Goal: Transaction & Acquisition: Purchase product/service

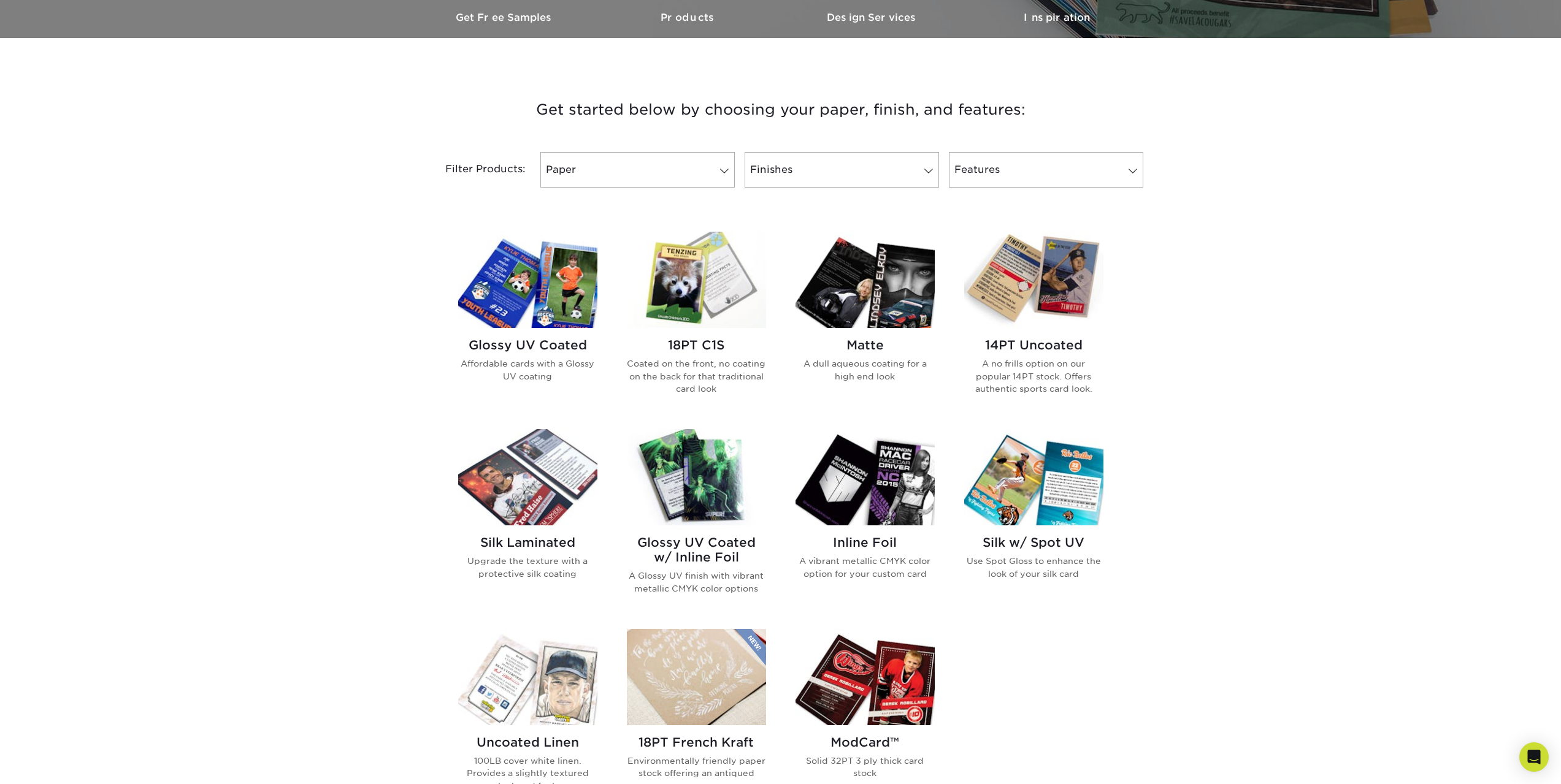
scroll to position [306, 0]
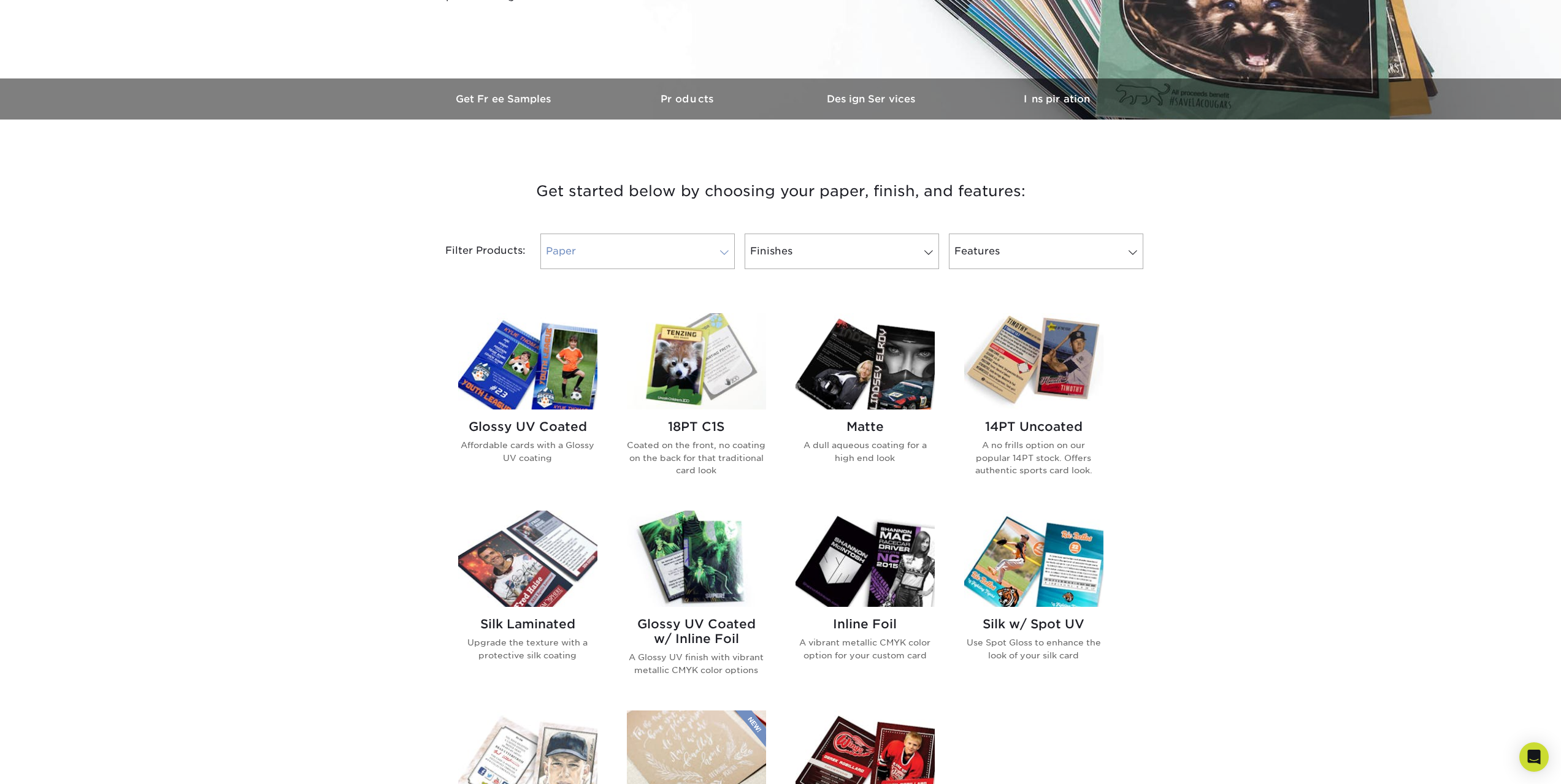
click at [690, 252] on link "Paper" at bounding box center [637, 252] width 194 height 36
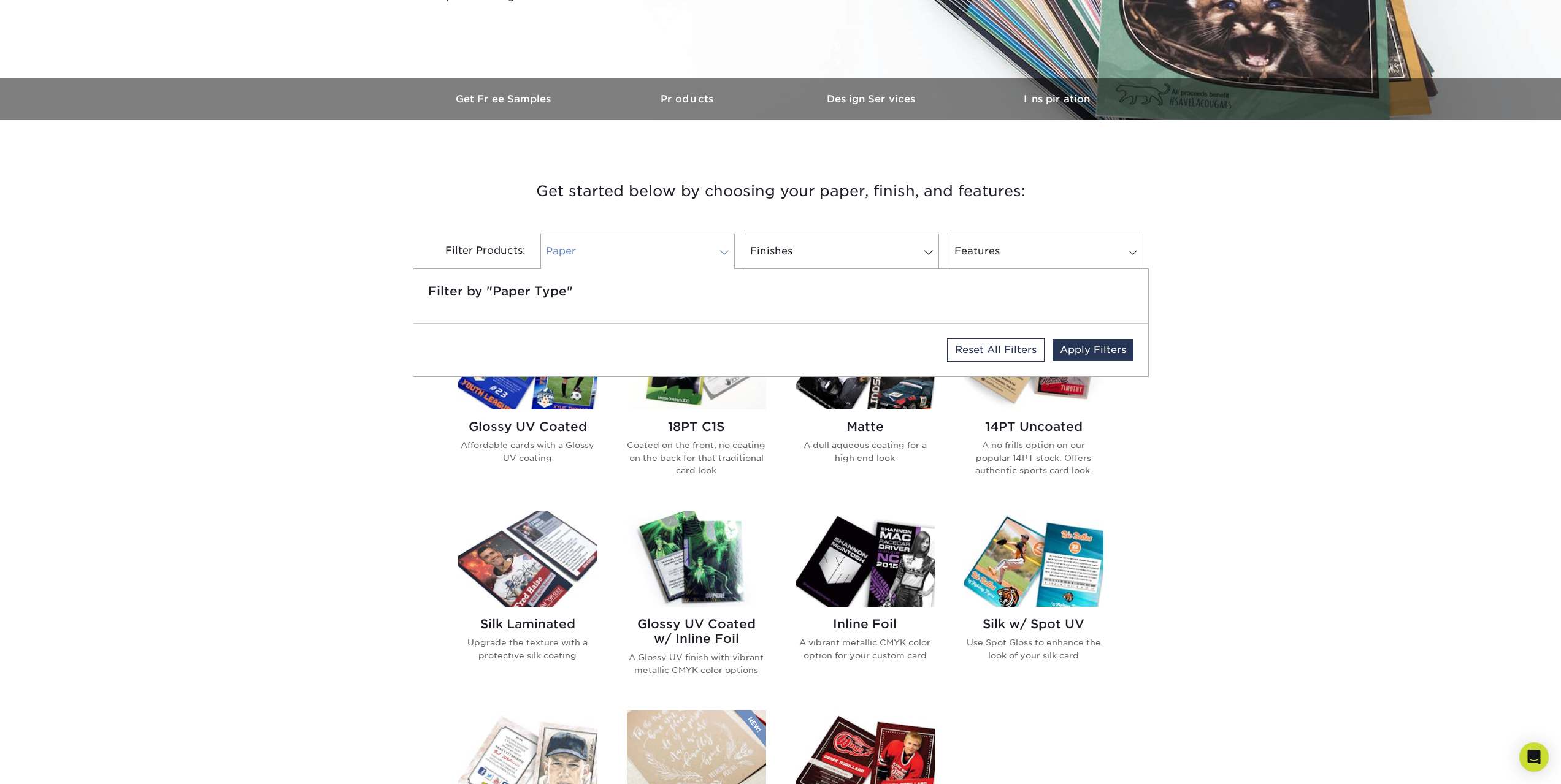
click at [690, 252] on link "Paper" at bounding box center [637, 252] width 194 height 36
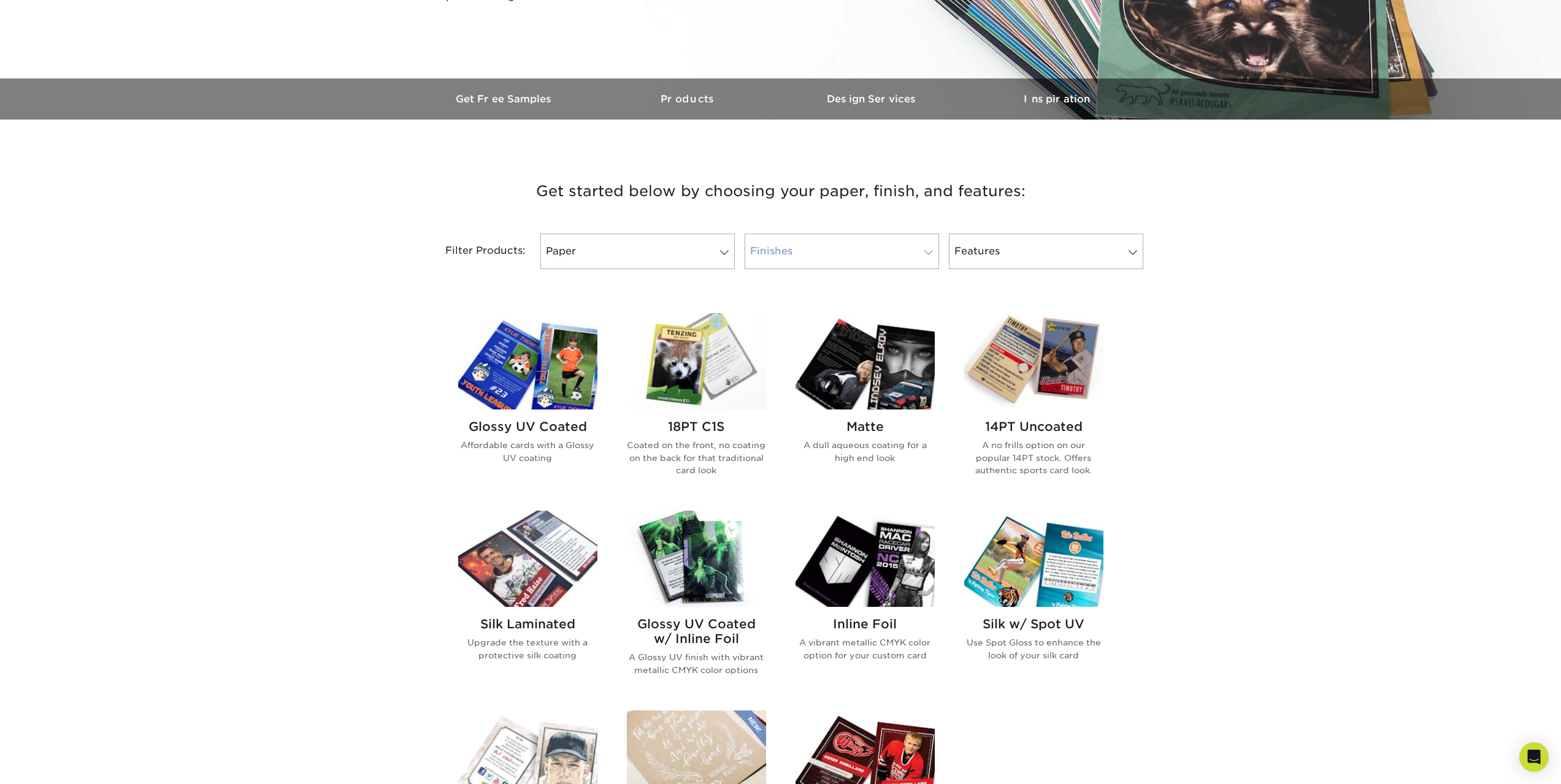
click at [783, 239] on link "Finishes" at bounding box center [842, 252] width 194 height 36
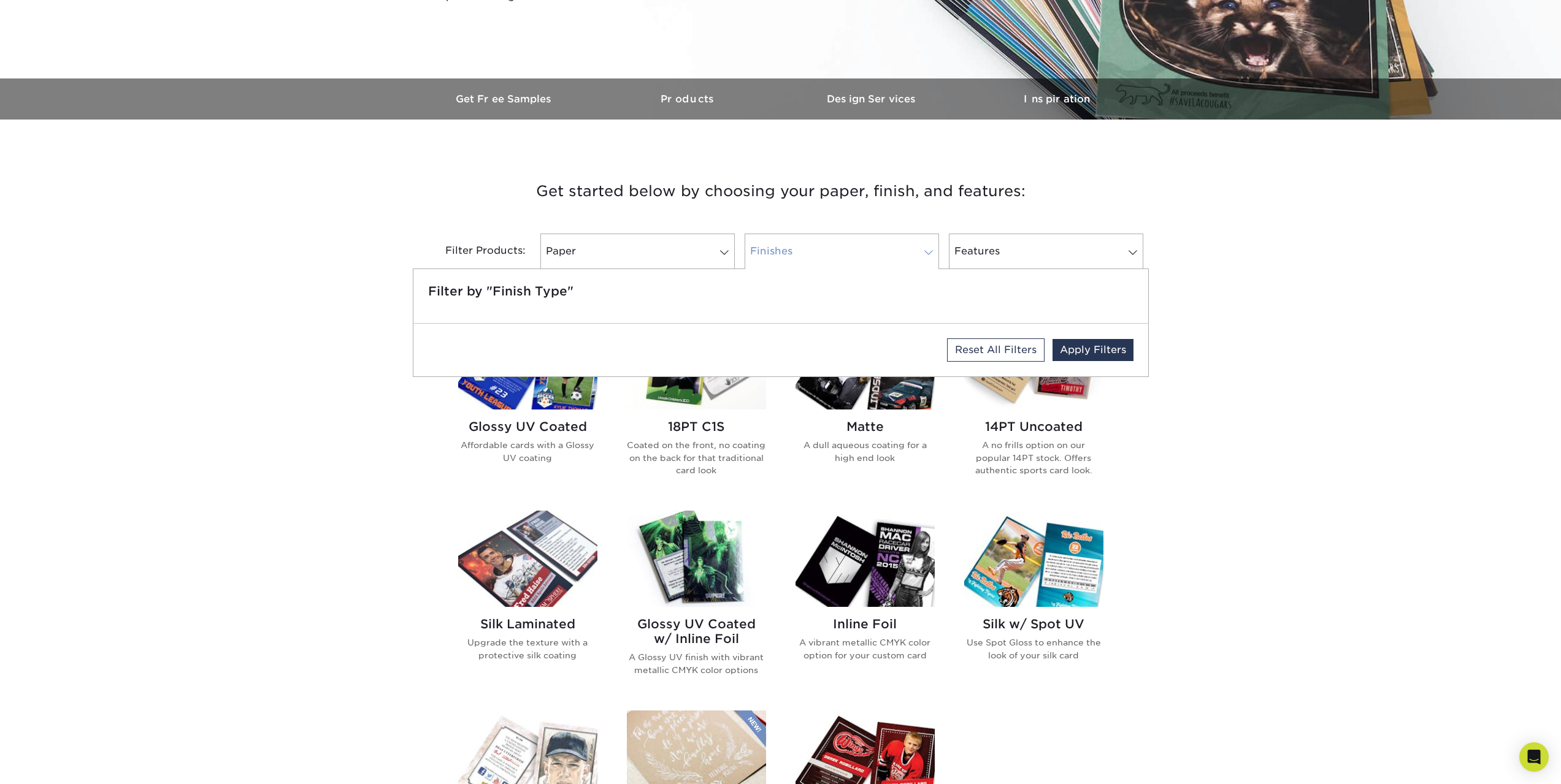
click at [789, 242] on link "Finishes" at bounding box center [842, 252] width 194 height 36
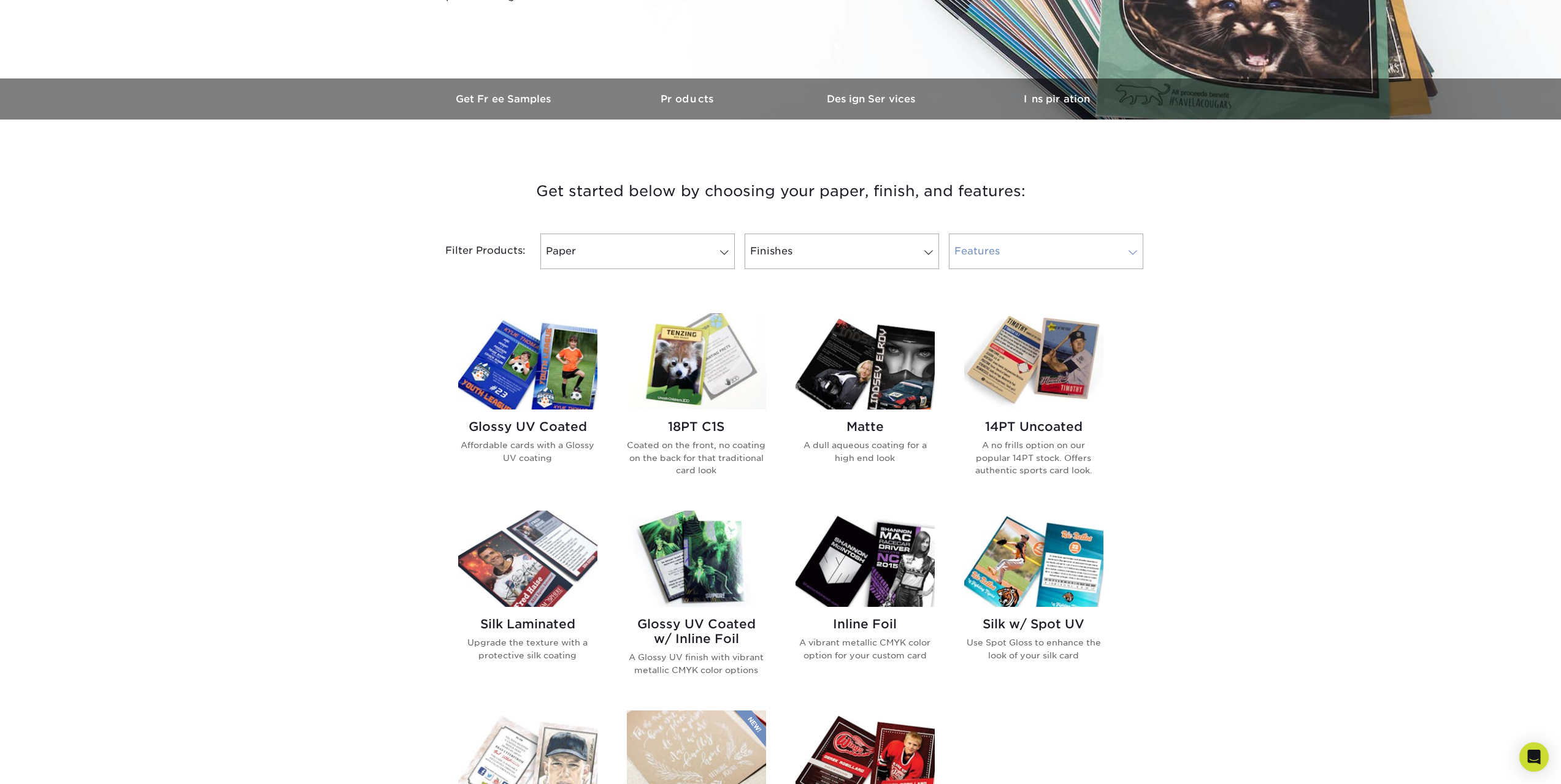
click at [1032, 242] on link "Features" at bounding box center [1046, 252] width 194 height 36
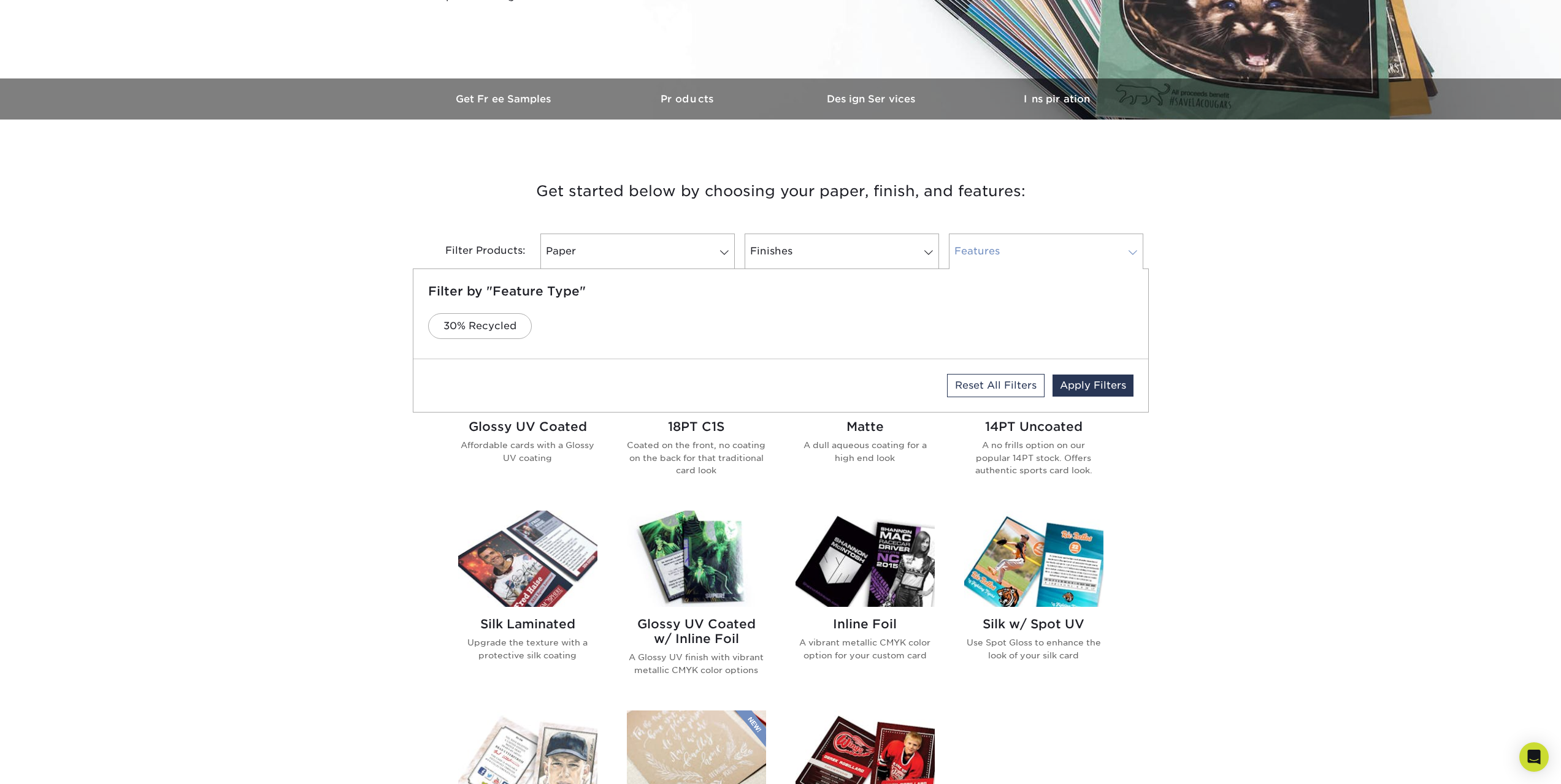
click at [1032, 242] on link "Features" at bounding box center [1046, 252] width 194 height 36
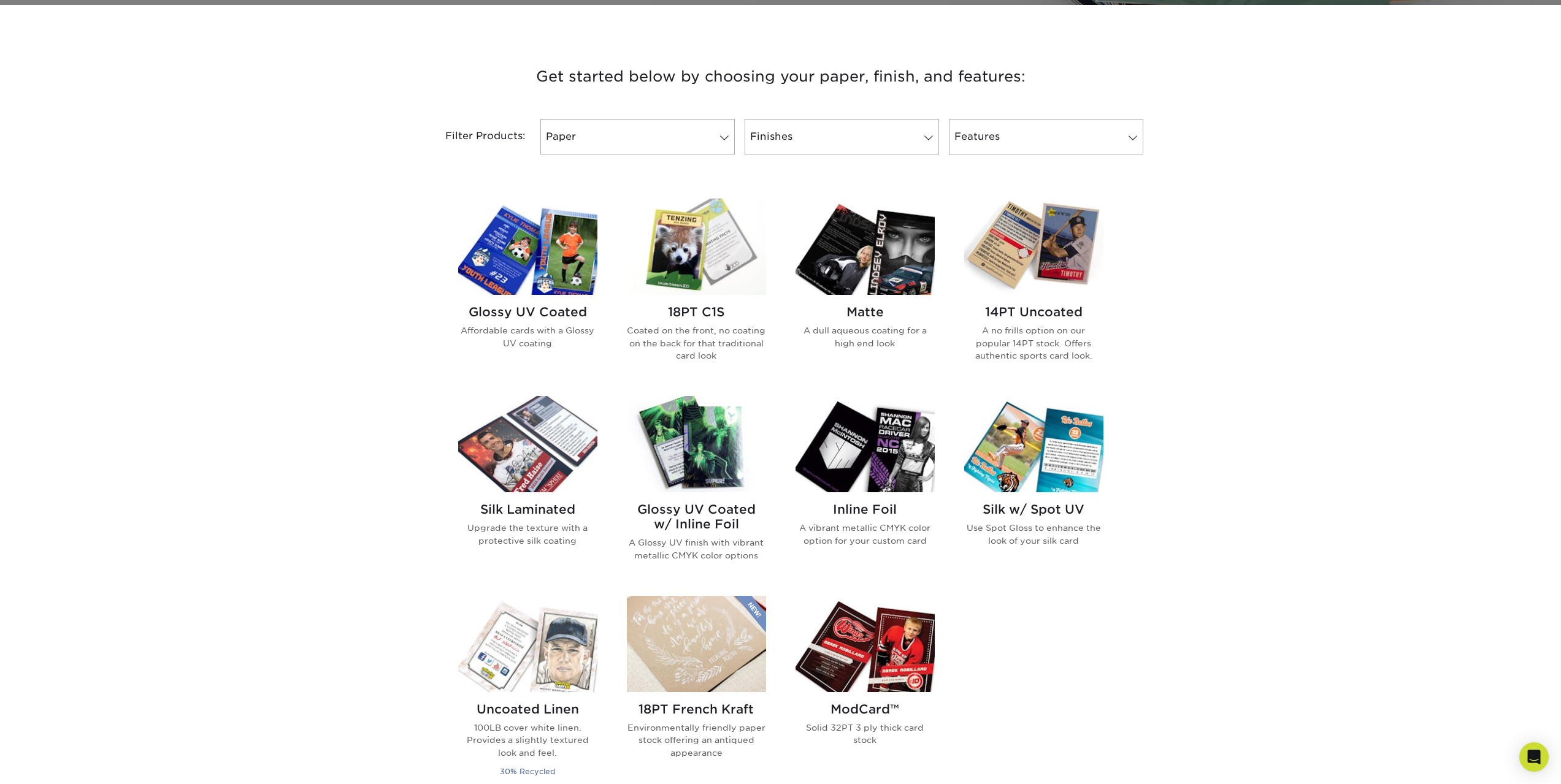
scroll to position [429, 0]
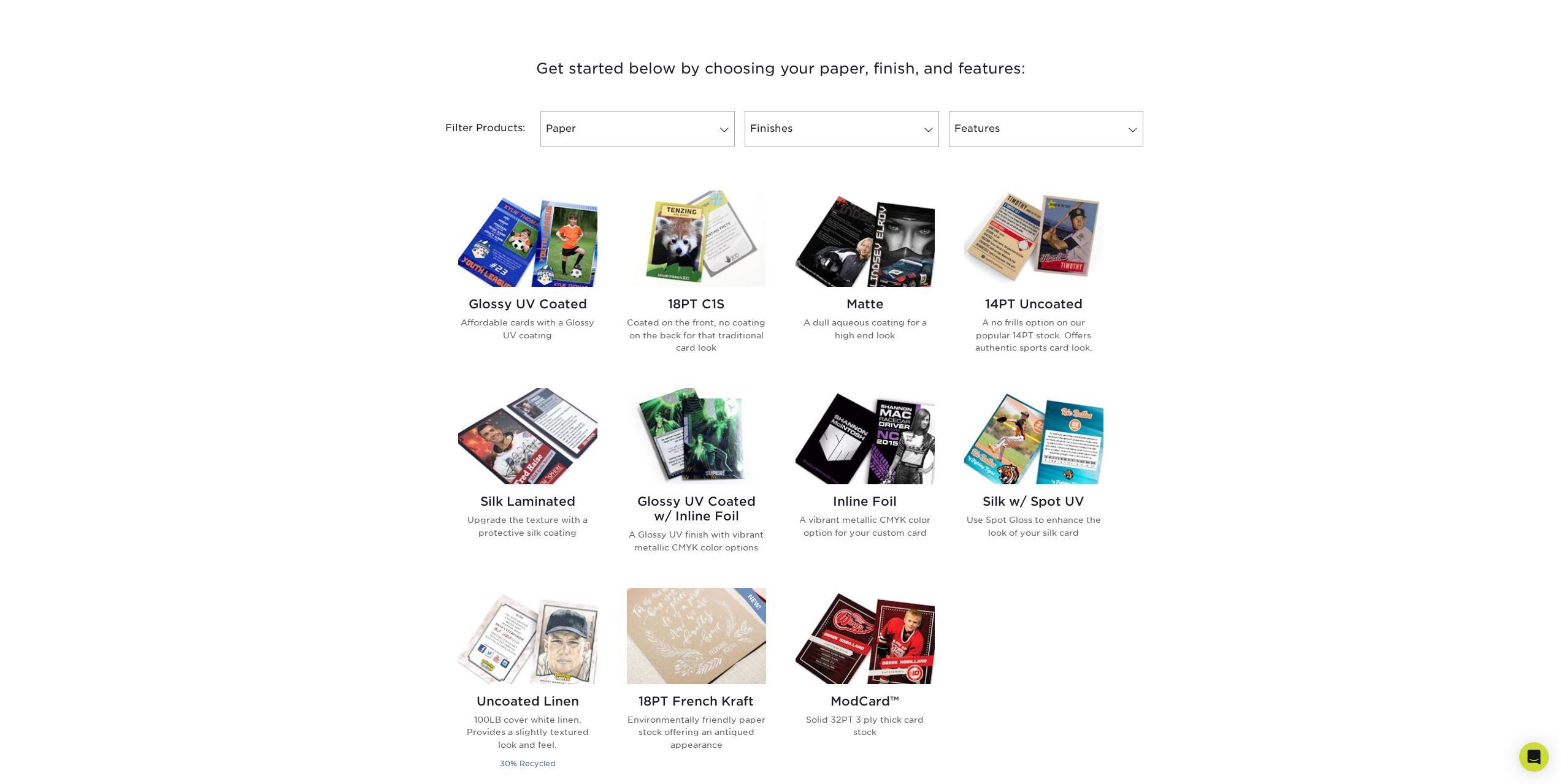
click at [567, 415] on img at bounding box center [528, 436] width 140 height 96
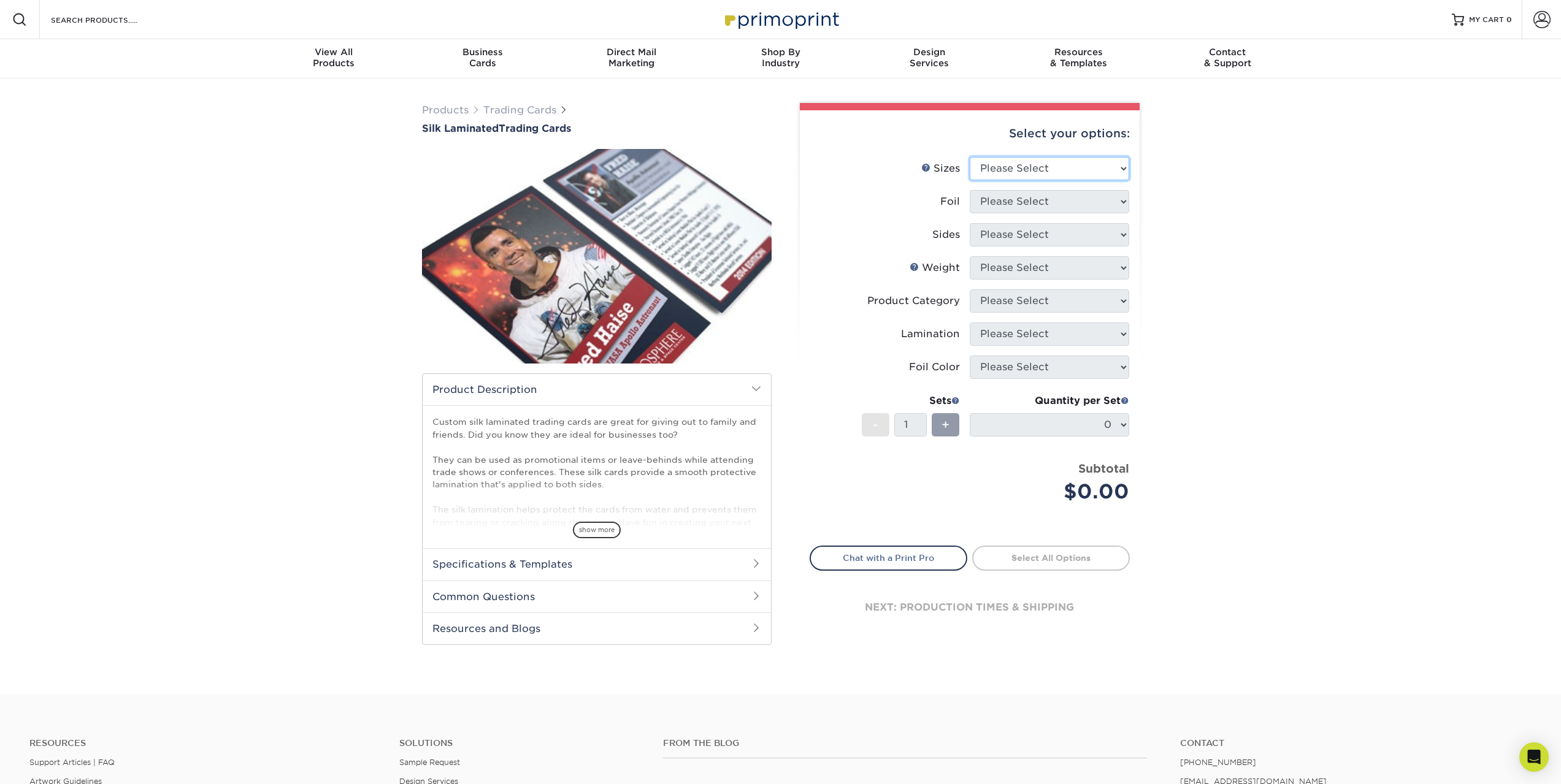
click at [1060, 169] on select "Please Select 2.5" x 3.5"" at bounding box center [1049, 169] width 159 height 24
select select "2.50x3.50"
click at [970, 157] on select "Please Select 2.5" x 3.5"" at bounding box center [1049, 169] width 159 height 24
click at [1060, 200] on select "Please Select No Yes" at bounding box center [1049, 202] width 159 height 24
click at [970, 190] on select "Please Select No Yes" at bounding box center [1049, 202] width 159 height 24
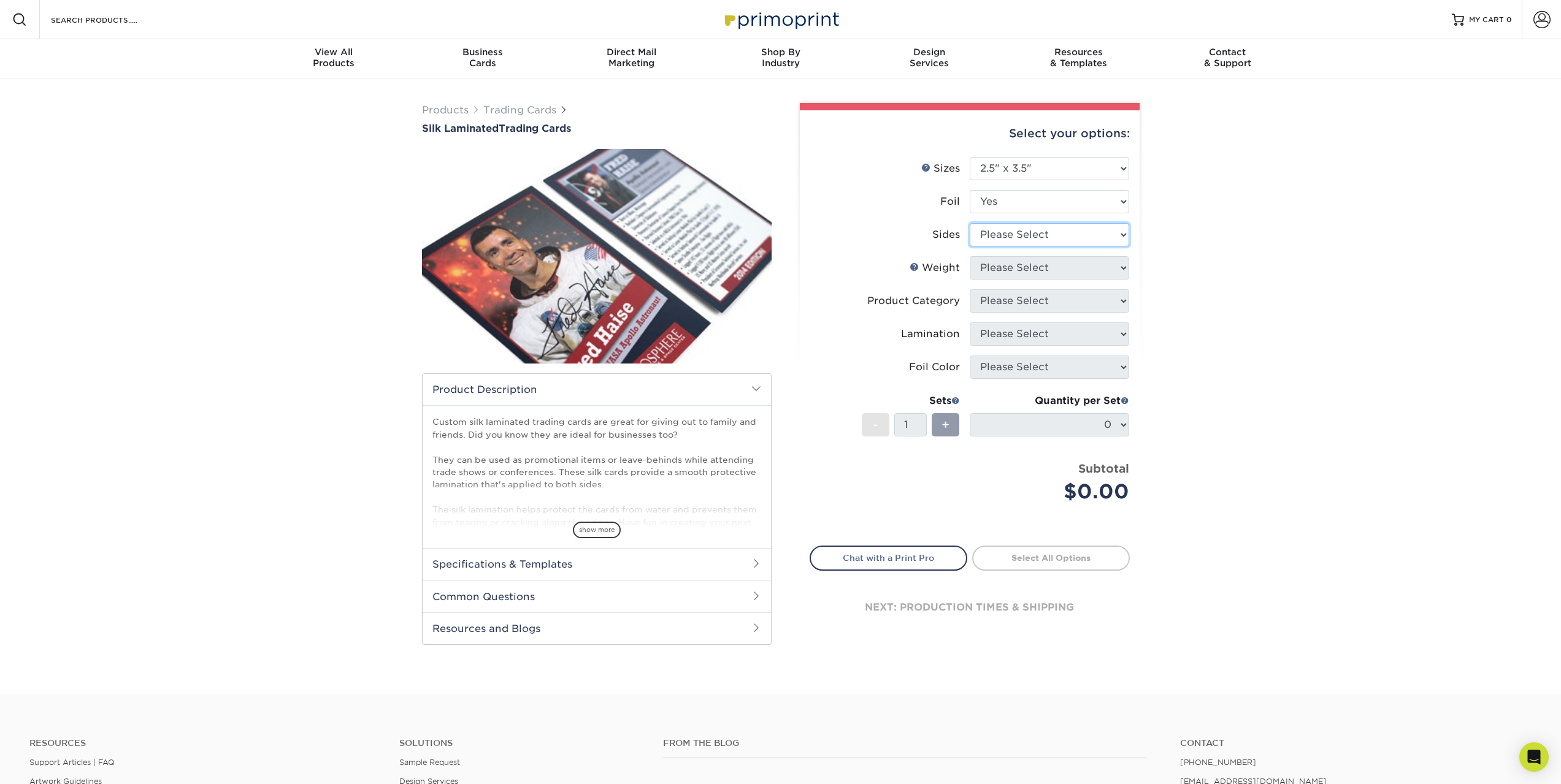
click at [1030, 236] on select "Please Select Print Both Sides - Foil Both Sides Print Both Sides - Foil Front …" at bounding box center [1049, 235] width 159 height 24
click at [1123, 203] on select "Please Select No Yes" at bounding box center [1049, 202] width 159 height 24
select select "0"
click at [970, 190] on select "Please Select No Yes" at bounding box center [1049, 202] width 159 height 24
click at [1031, 238] on select "Please Select Print Both Sides Print Front Only" at bounding box center [1049, 235] width 159 height 24
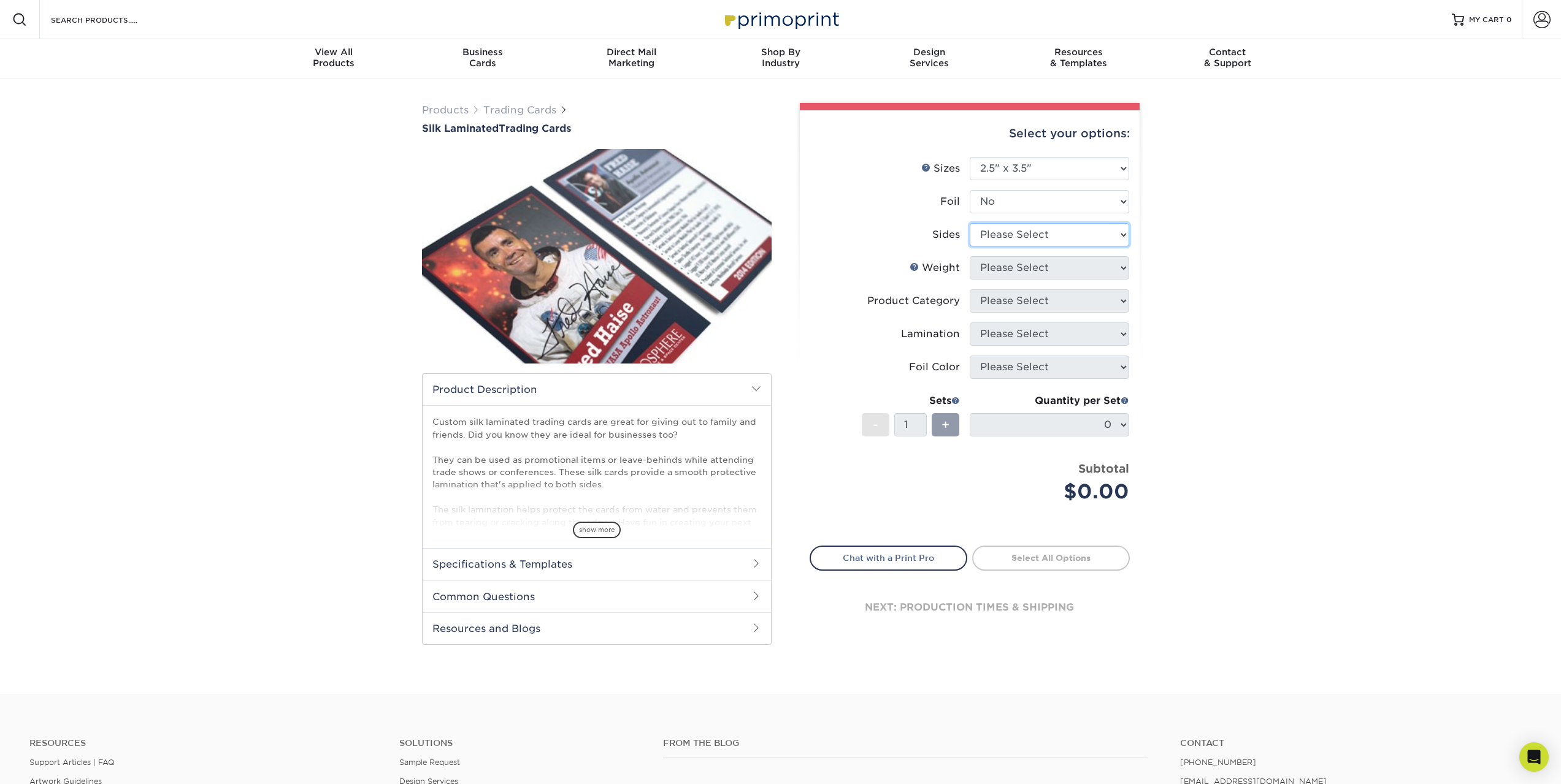
select select "13abbda7-1d64-4f25-8bb2-c179b224825d"
click at [970, 223] on select "Please Select Print Both Sides Print Front Only" at bounding box center [1049, 235] width 159 height 24
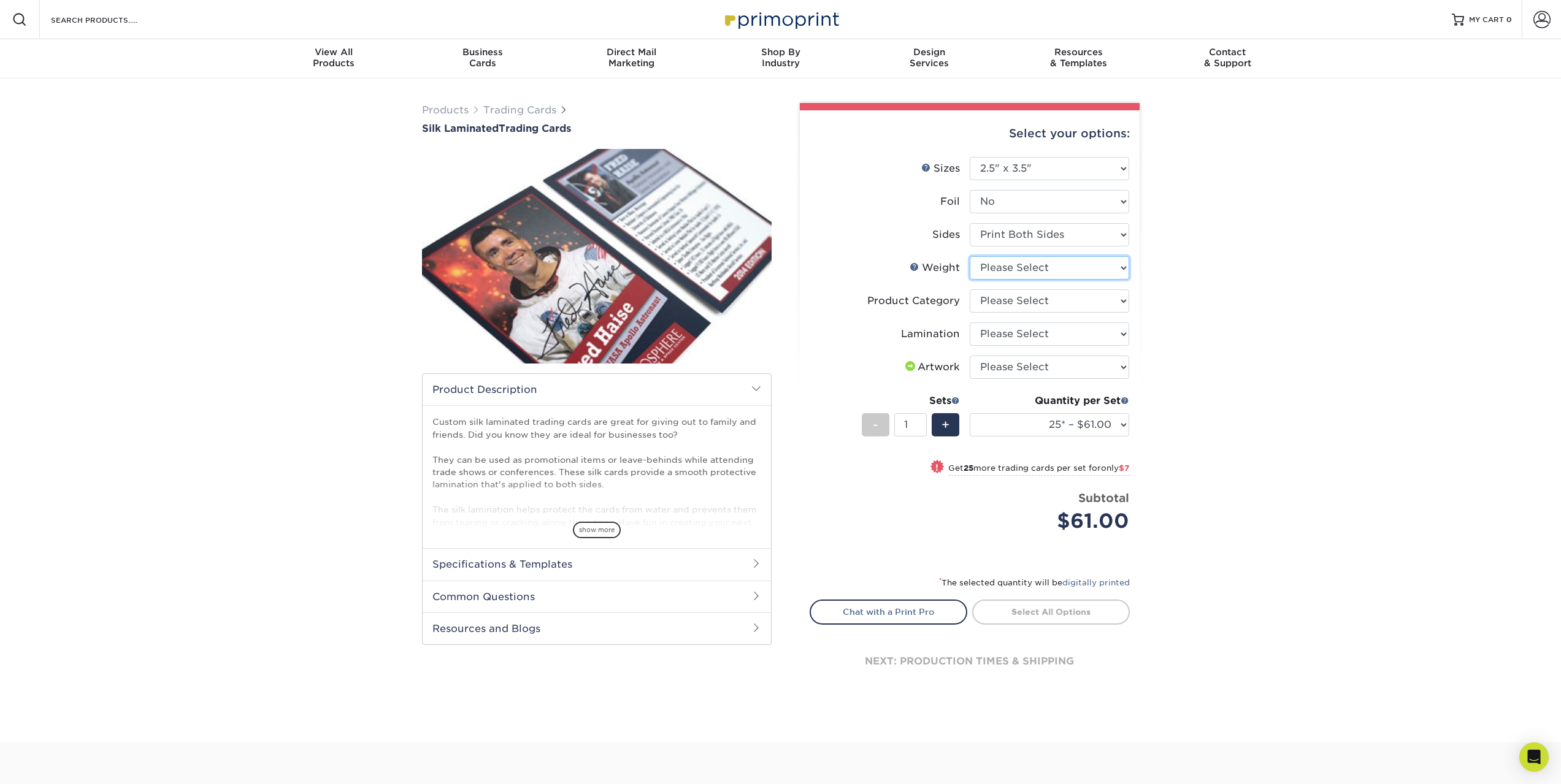
click at [1117, 270] on select "Please Select 16PT" at bounding box center [1049, 268] width 159 height 24
select select "16PT"
click at [970, 256] on select "Please Select 16PT" at bounding box center [1049, 268] width 159 height 24
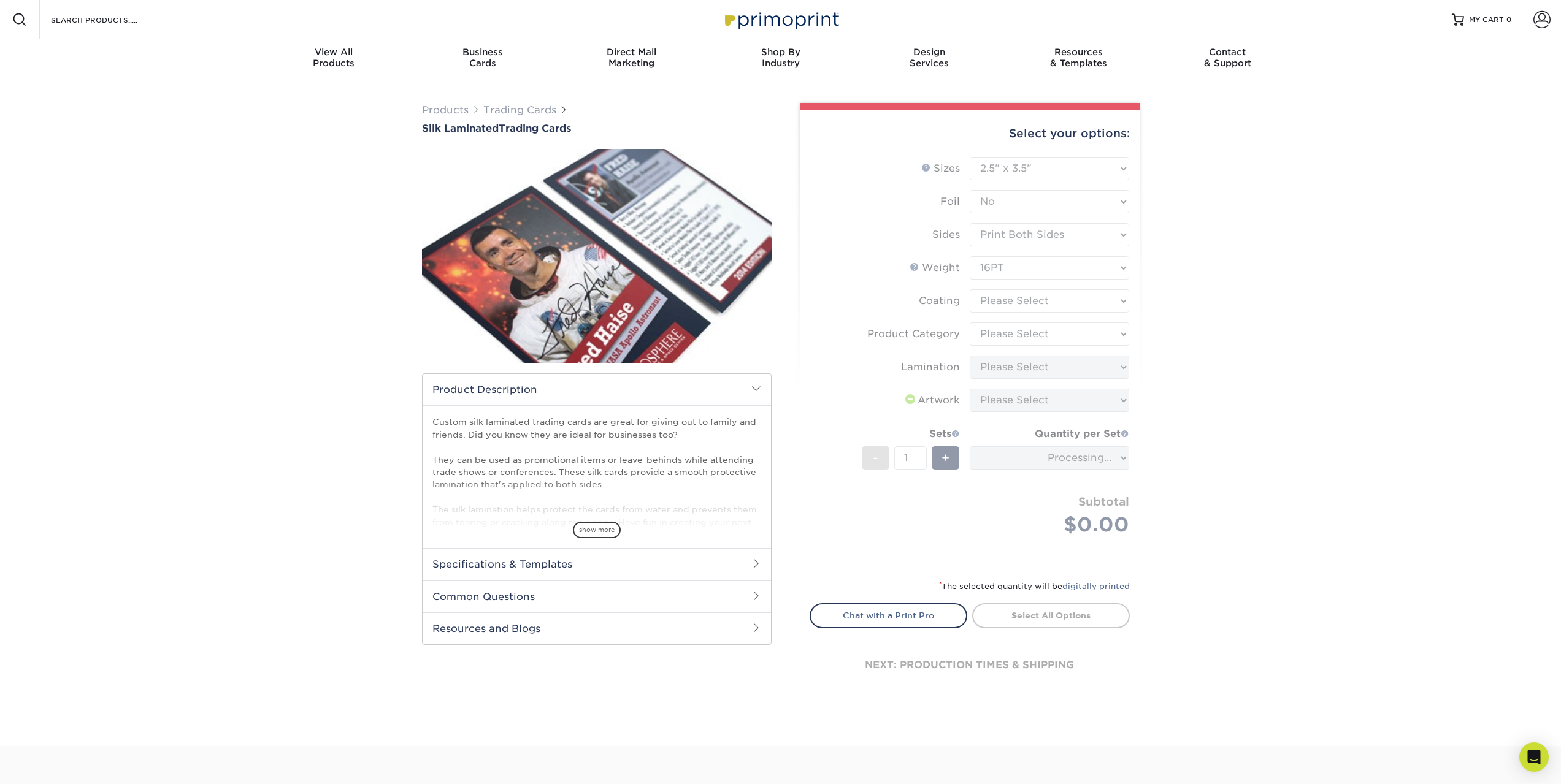
click at [656, 566] on h2 "Specifications & Templates" at bounding box center [597, 564] width 349 height 32
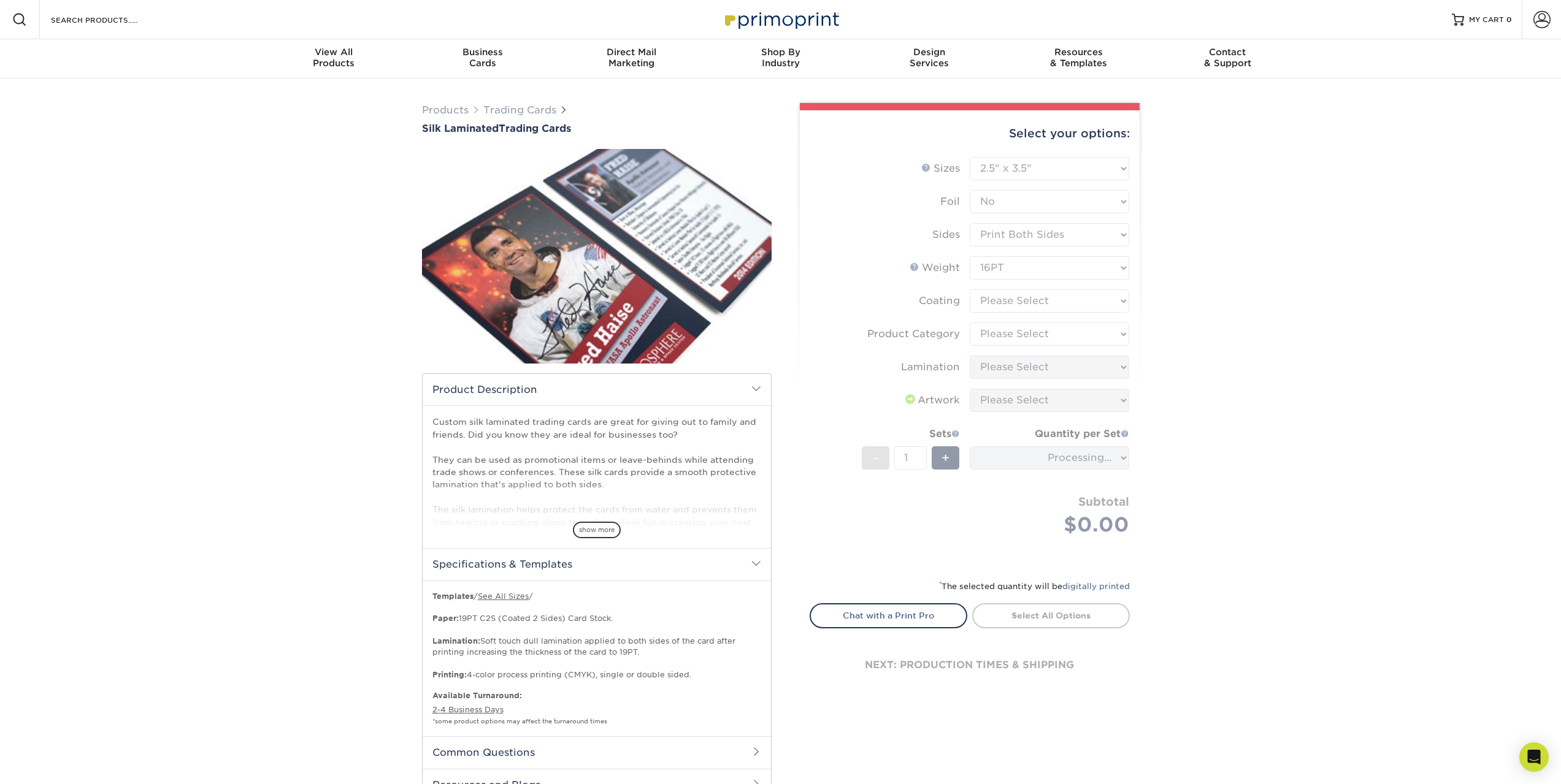
scroll to position [122, 0]
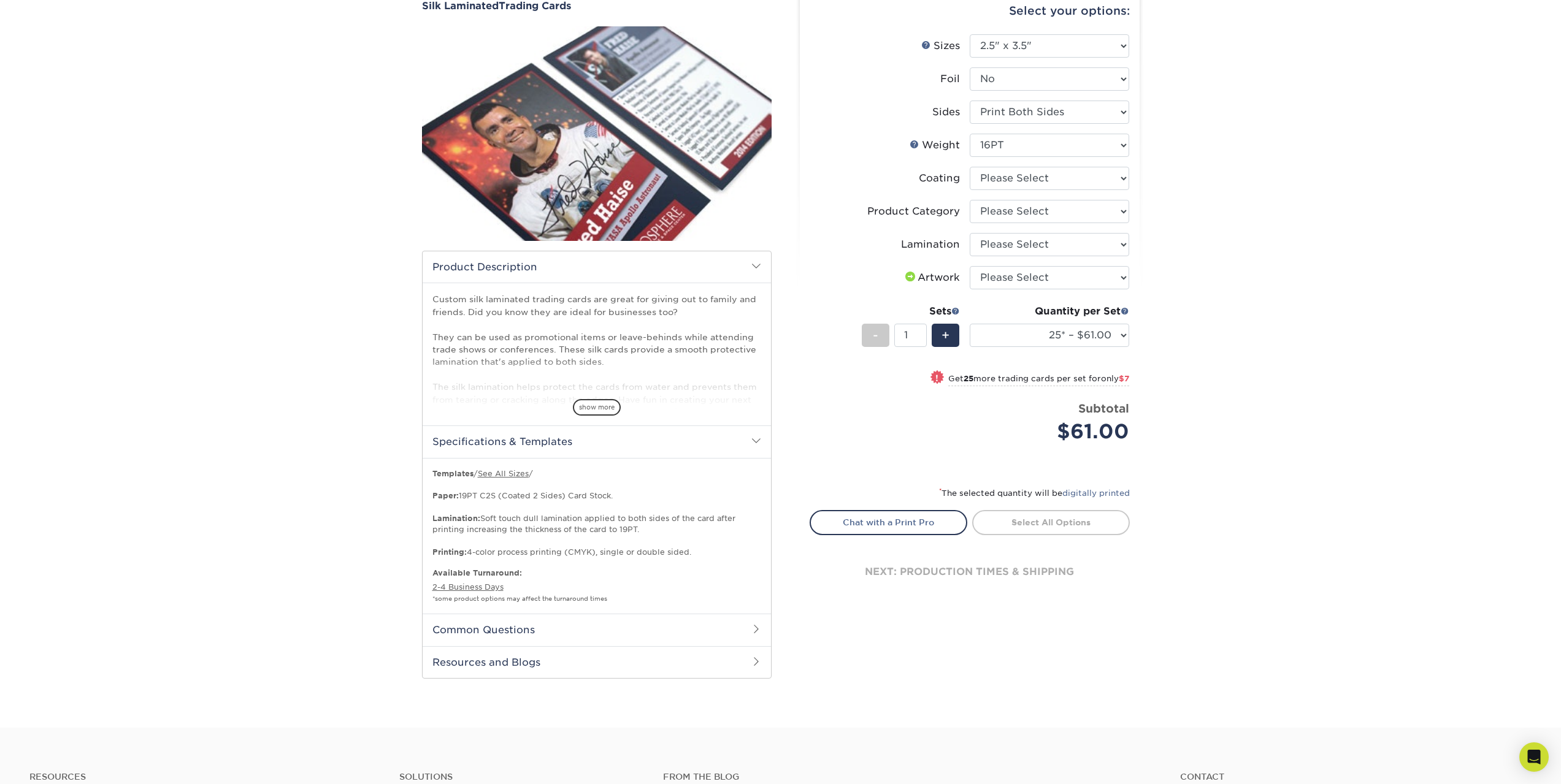
click at [651, 626] on h2 "Common Questions" at bounding box center [597, 629] width 349 height 32
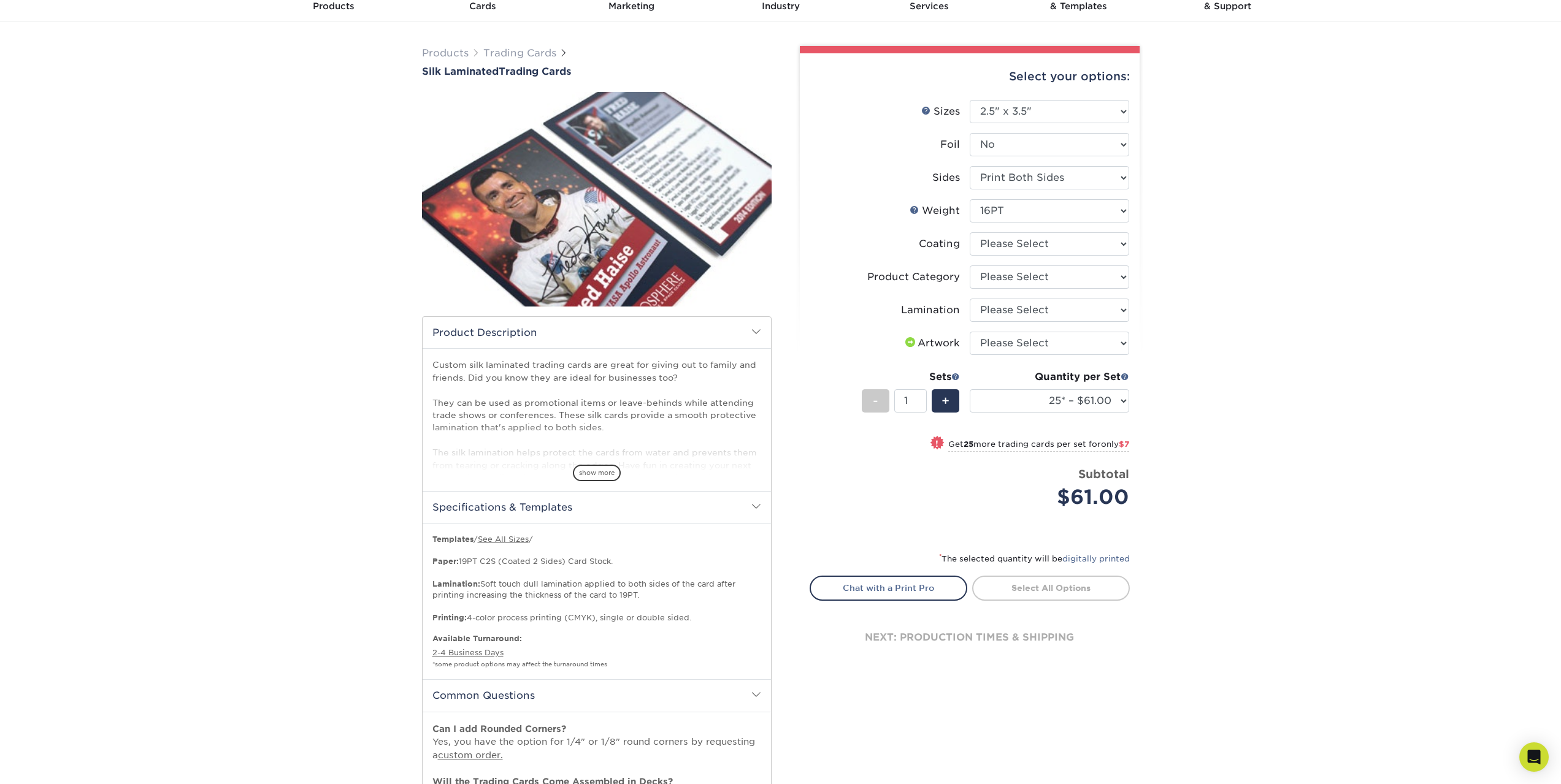
scroll to position [0, 0]
